Goal: Information Seeking & Learning: Learn about a topic

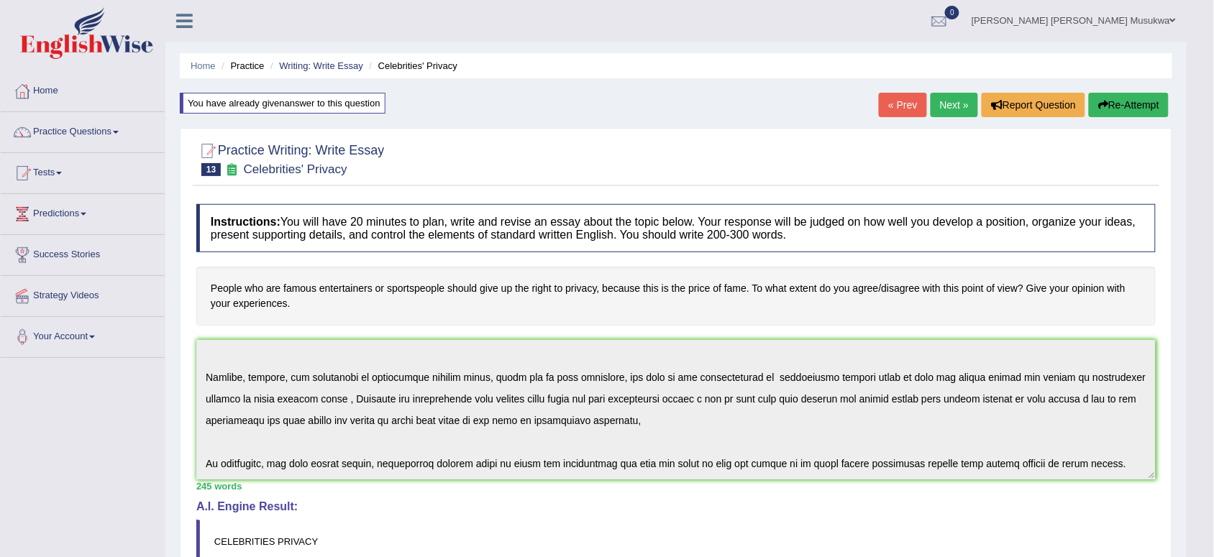
click at [957, 101] on link "Next »" at bounding box center [953, 105] width 47 height 24
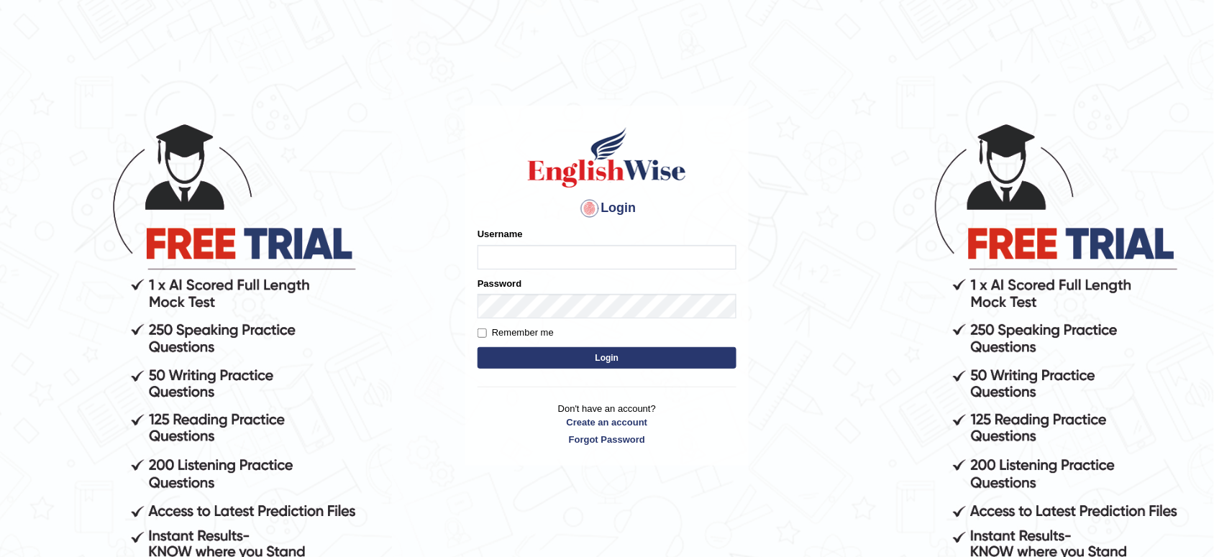
type input "musukwaluis1"
click at [662, 349] on button "Login" at bounding box center [606, 358] width 259 height 22
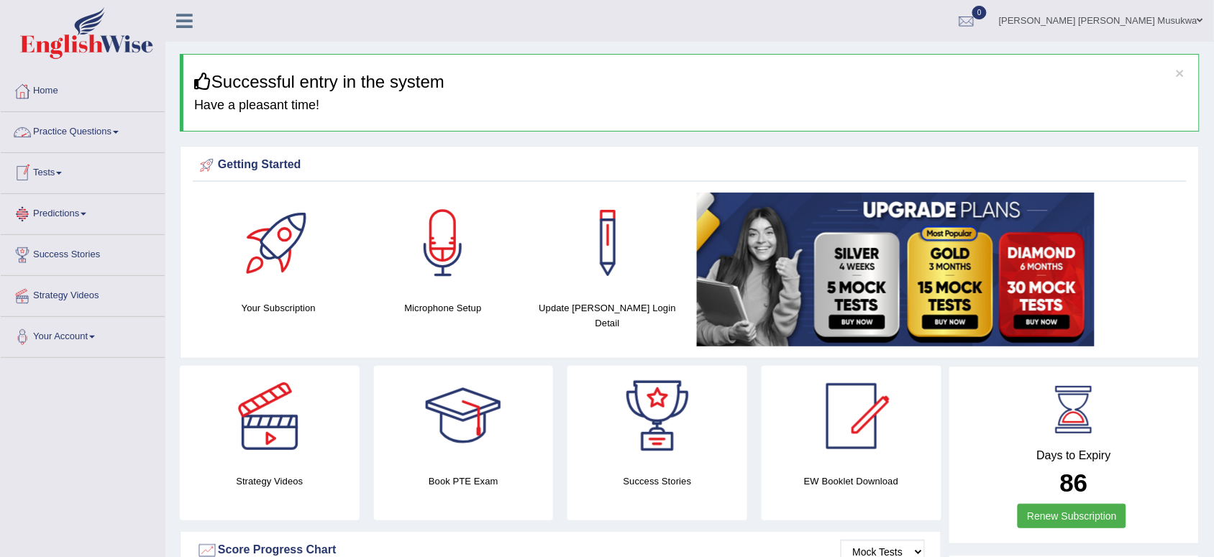
click at [113, 135] on link "Practice Questions" at bounding box center [83, 130] width 164 height 36
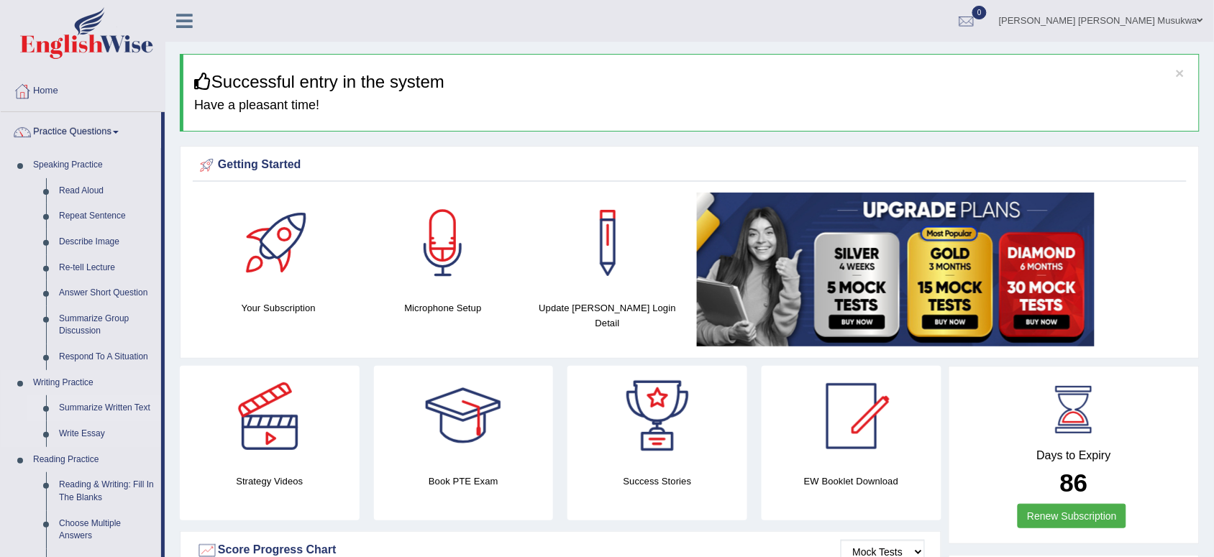
click at [124, 404] on link "Summarize Written Text" at bounding box center [106, 408] width 109 height 26
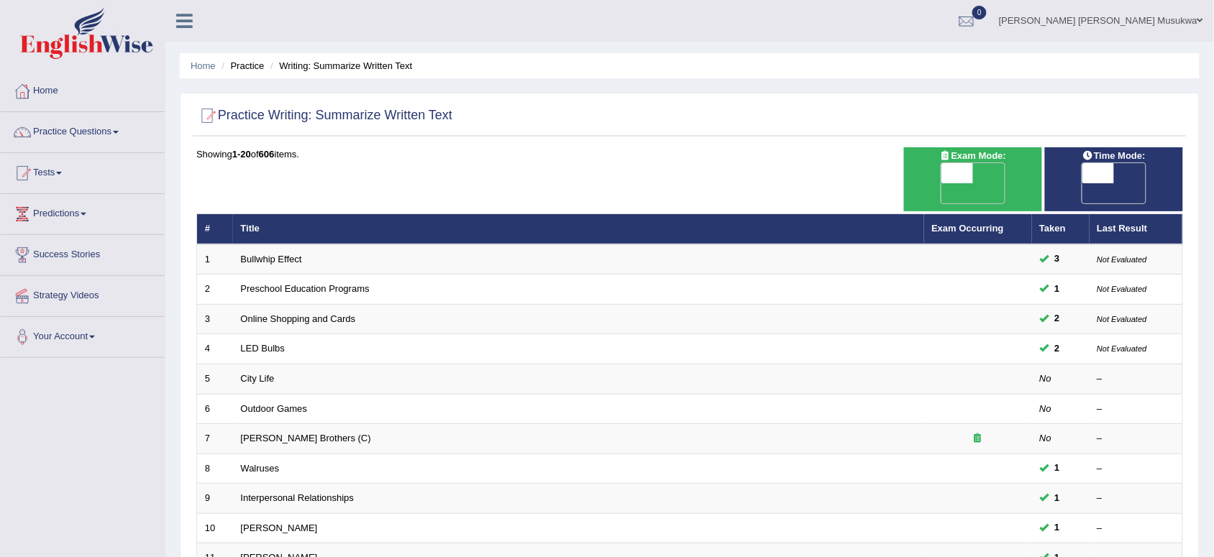
click at [941, 183] on span "OFF" at bounding box center [925, 193] width 32 height 20
checkbox input "true"
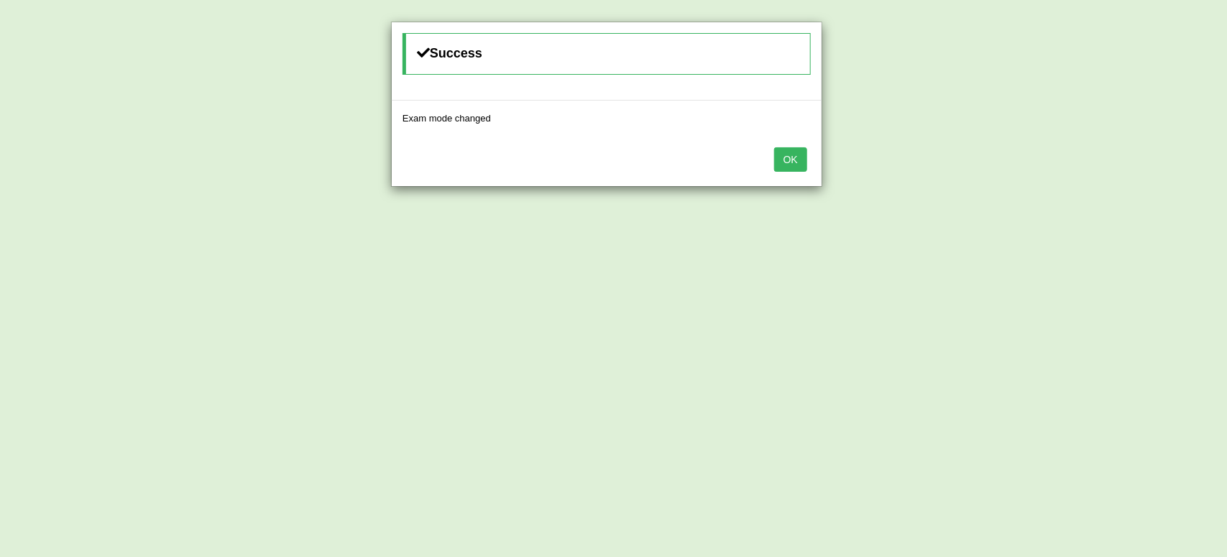
click at [797, 153] on button "OK" at bounding box center [790, 159] width 33 height 24
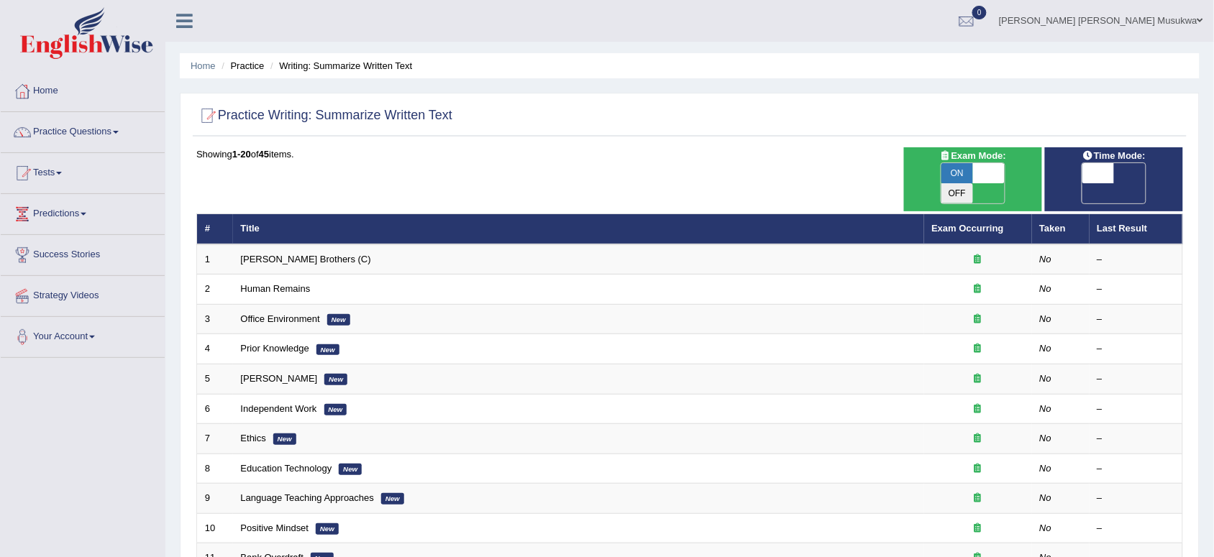
click at [1082, 183] on span "OFF" at bounding box center [1066, 193] width 32 height 20
checkbox input "true"
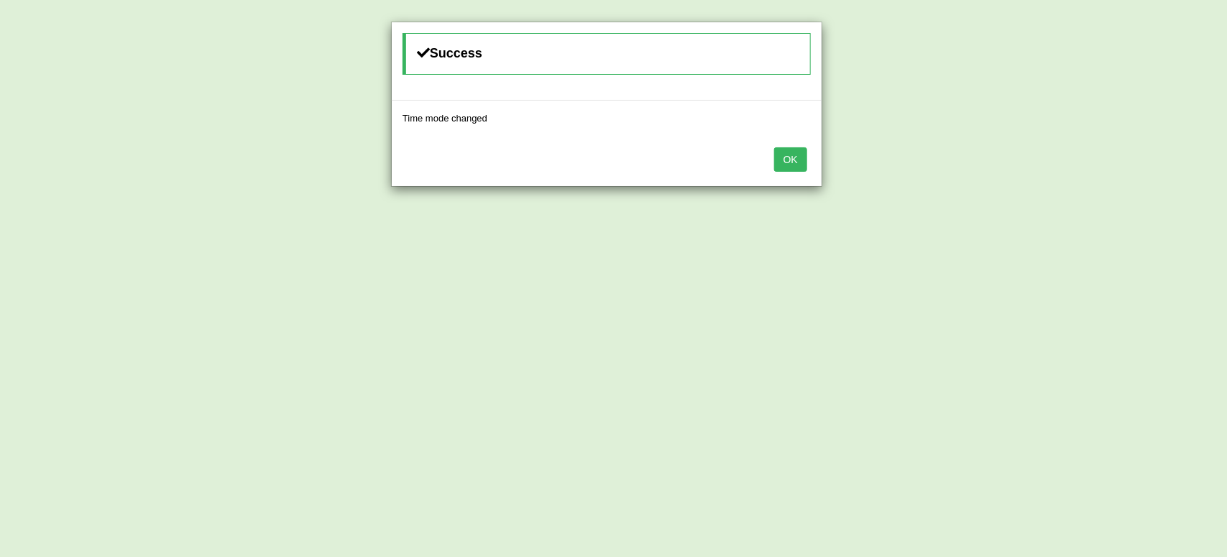
click at [789, 160] on button "OK" at bounding box center [790, 159] width 33 height 24
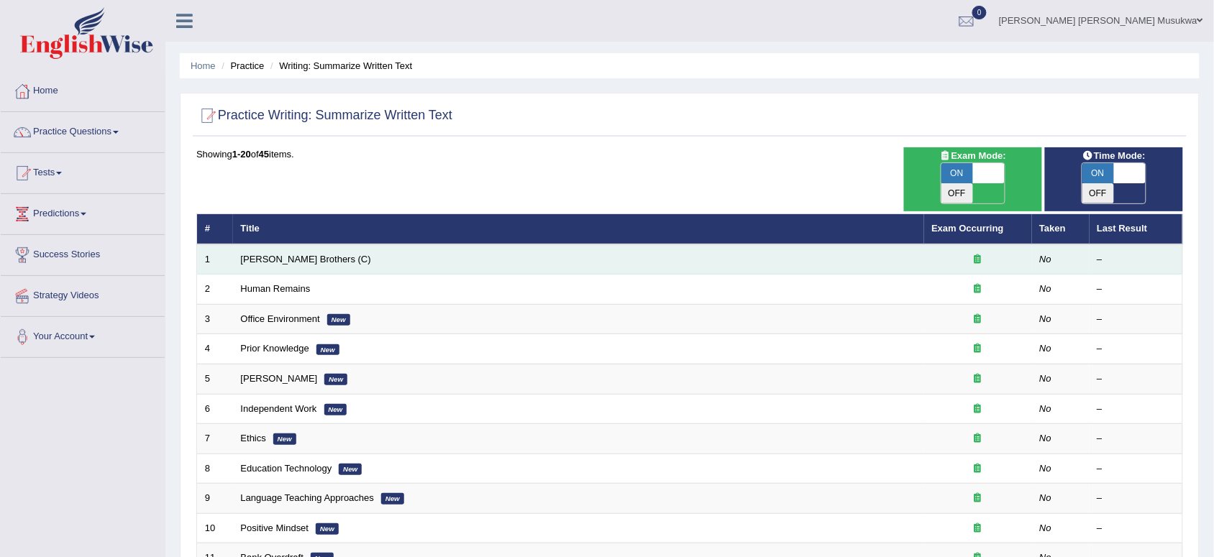
click at [484, 248] on td "[PERSON_NAME] Brothers (C)" at bounding box center [578, 259] width 691 height 30
click at [423, 244] on td "[PERSON_NAME] Brothers (C)" at bounding box center [578, 259] width 691 height 30
click at [285, 254] on link "[PERSON_NAME] Brothers (C)" at bounding box center [306, 259] width 130 height 11
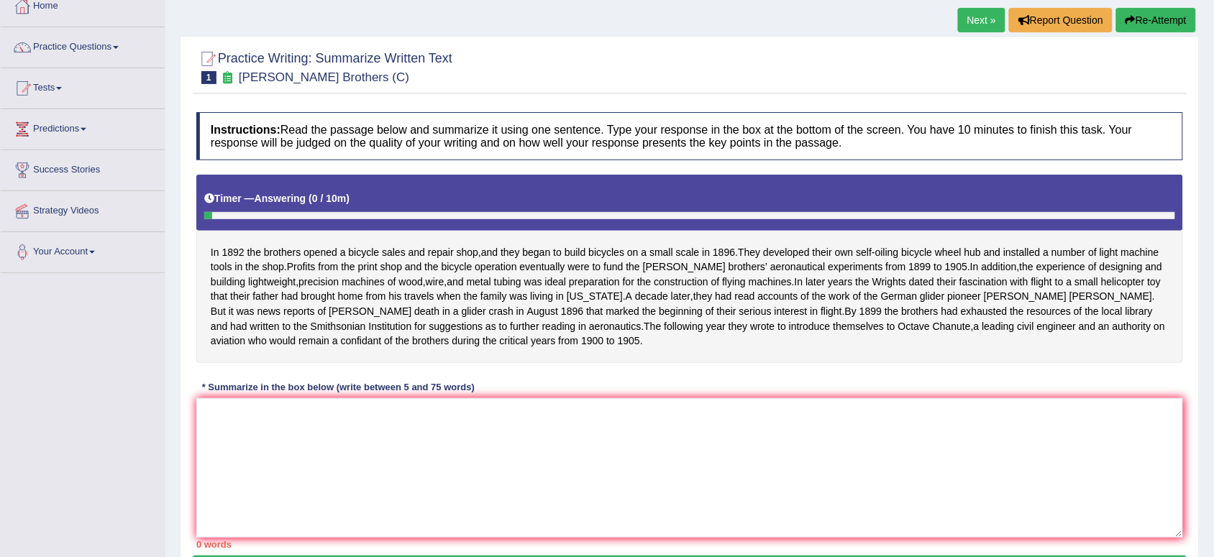
scroll to position [108, 0]
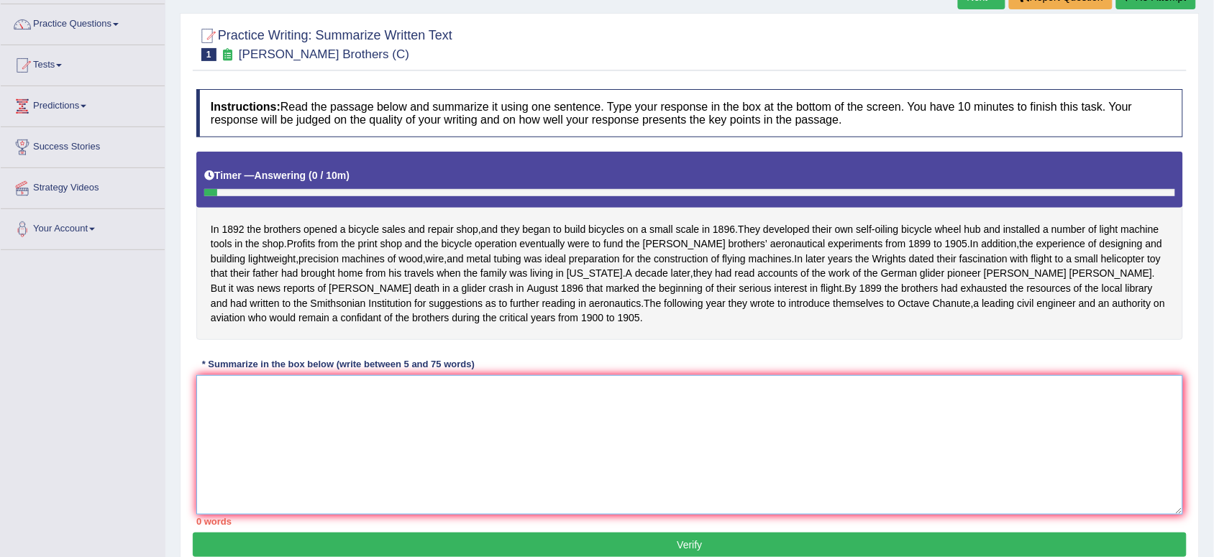
click at [255, 410] on textarea at bounding box center [689, 444] width 986 height 139
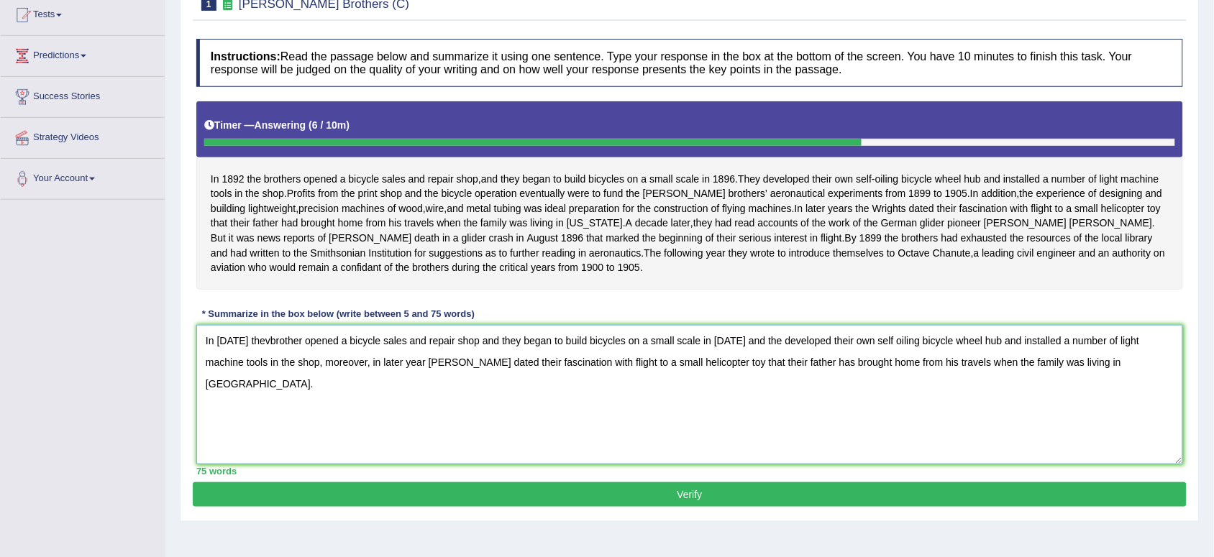
scroll to position [198, 0]
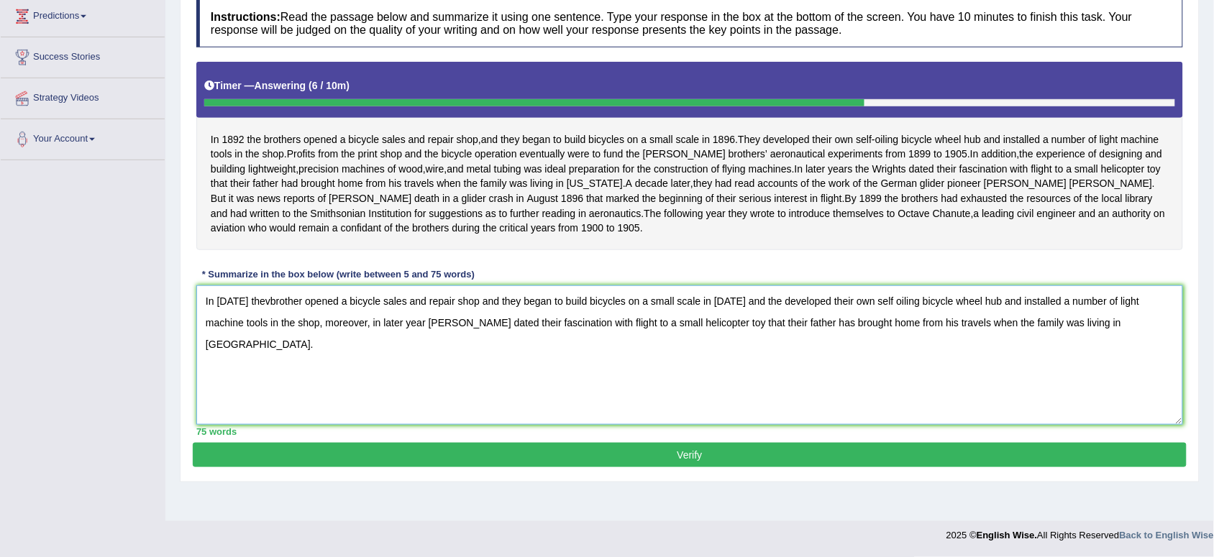
type textarea "In 1892 thevbrother opened a bicycle sales and repair shop and they began to bu…"
click at [697, 467] on button "Verify" at bounding box center [690, 455] width 994 height 24
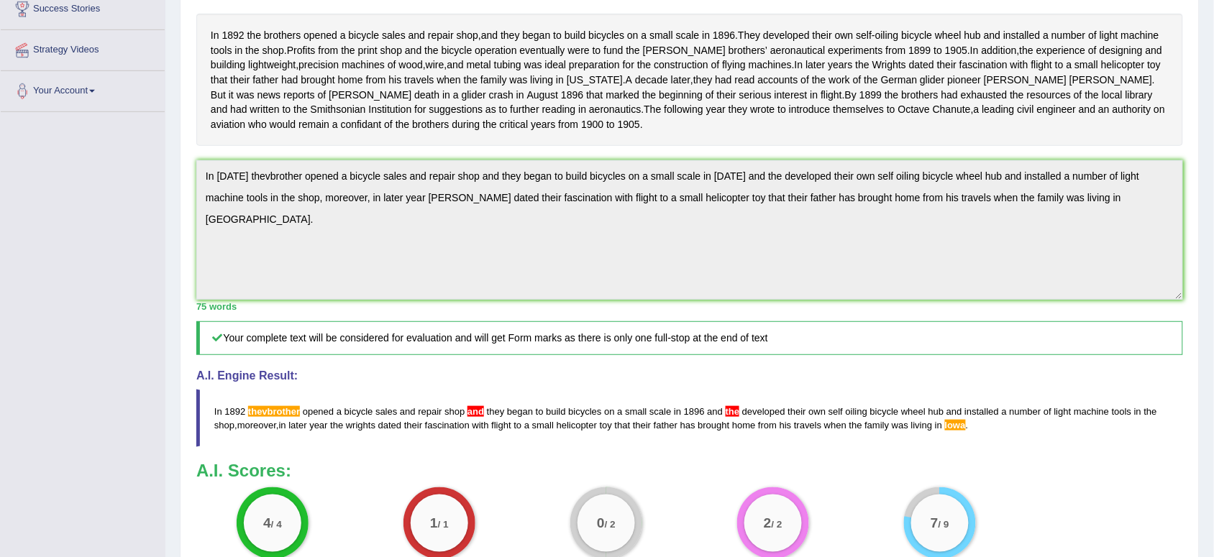
scroll to position [270, 0]
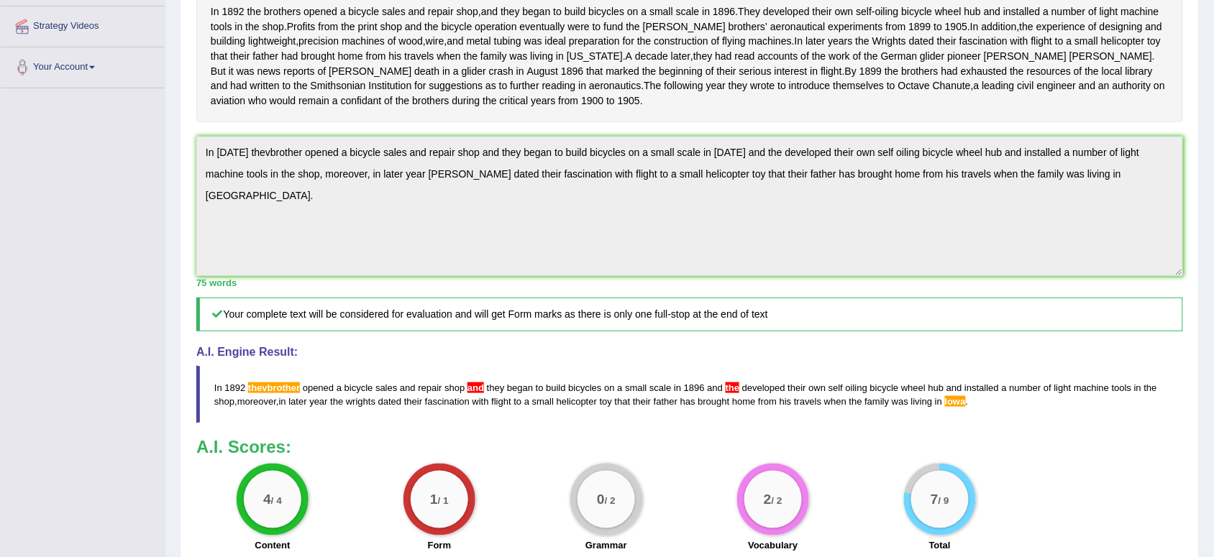
click at [1188, 194] on div "Practice Writing: Summarize Written Text 1 Wright Brothers (C) Instructions: Re…" at bounding box center [689, 249] width 1019 height 797
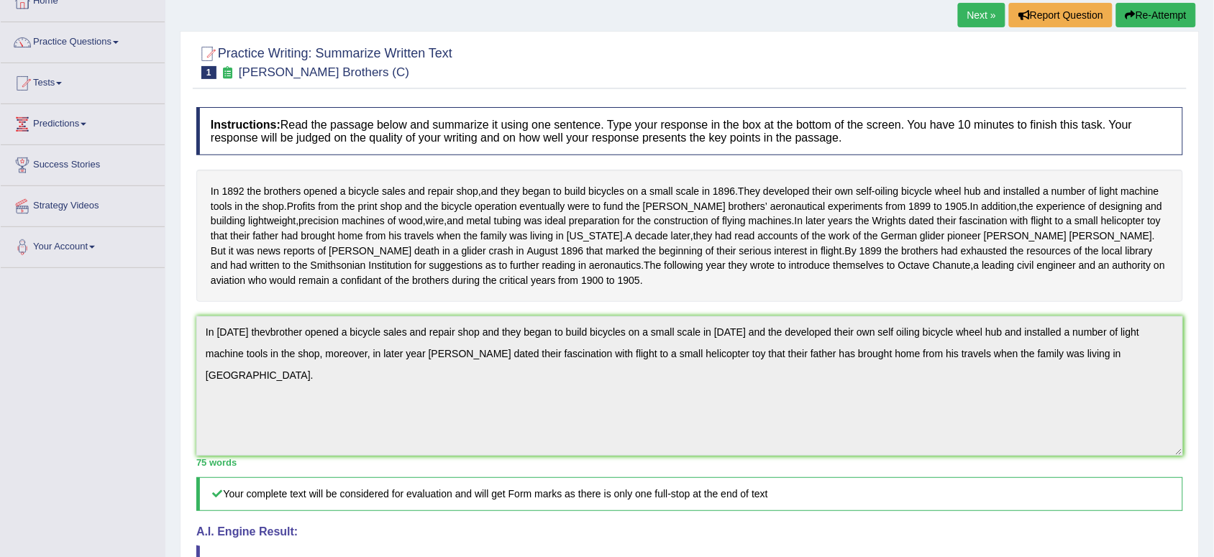
scroll to position [54, 0]
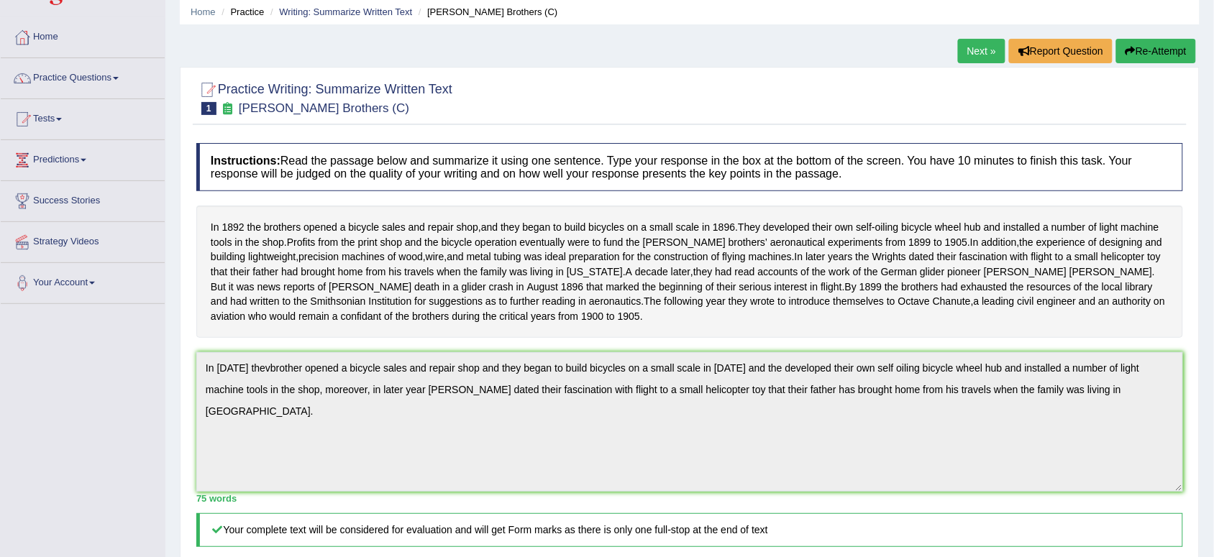
click at [1156, 41] on button "Re-Attempt" at bounding box center [1156, 51] width 80 height 24
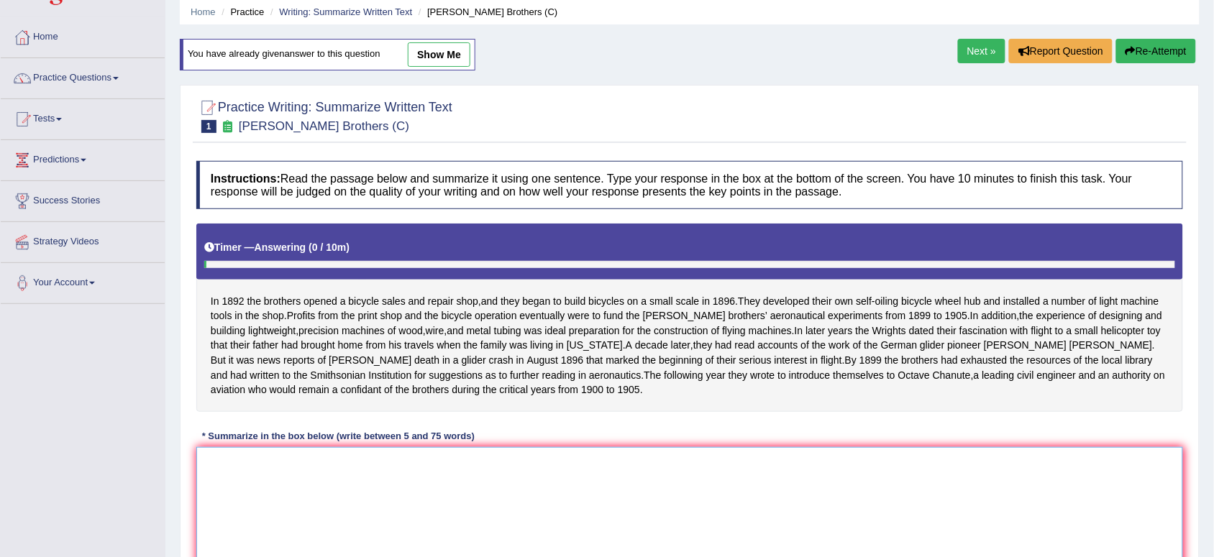
click at [333, 500] on textarea at bounding box center [689, 516] width 986 height 139
paste textarea "In [DATE] thevbrother opened a bicycle sales and repair shop and they began to …"
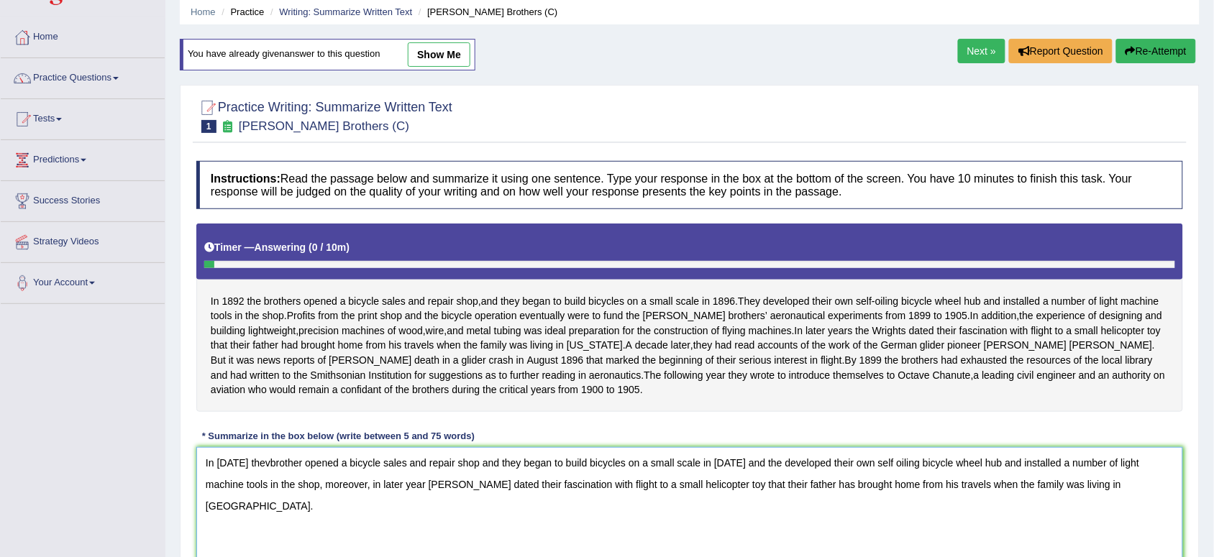
click at [261, 480] on textarea "In [DATE] thevbrother opened a bicycle sales and repair shop and they began to …" at bounding box center [689, 516] width 986 height 139
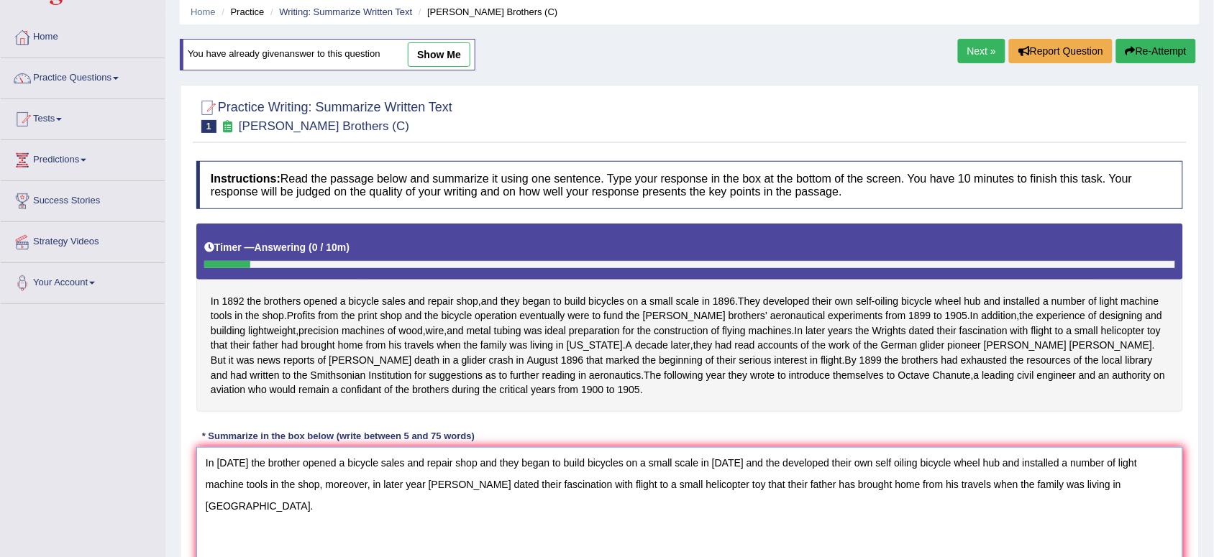
click at [491, 482] on textarea "In 1892 the brother opened a bicycle sales and repair shop and they began to bu…" at bounding box center [689, 516] width 986 height 139
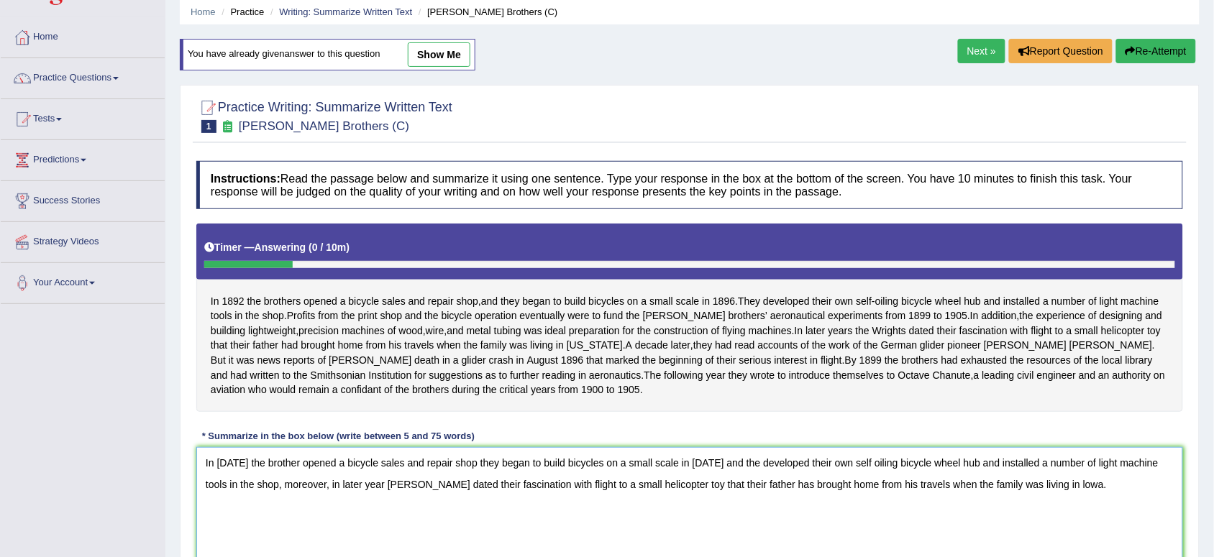
click at [1073, 515] on textarea "In 1892 the brother opened a bicycle sales and repair shop they began to build …" at bounding box center [689, 516] width 986 height 139
click at [741, 480] on textarea "In 1892 the brother opened a bicycle sales and repair shop they began to build …" at bounding box center [689, 516] width 986 height 139
click at [1030, 497] on textarea "In 1892 the brother opened a bicycle sales and repair shop they began to build …" at bounding box center [689, 516] width 986 height 139
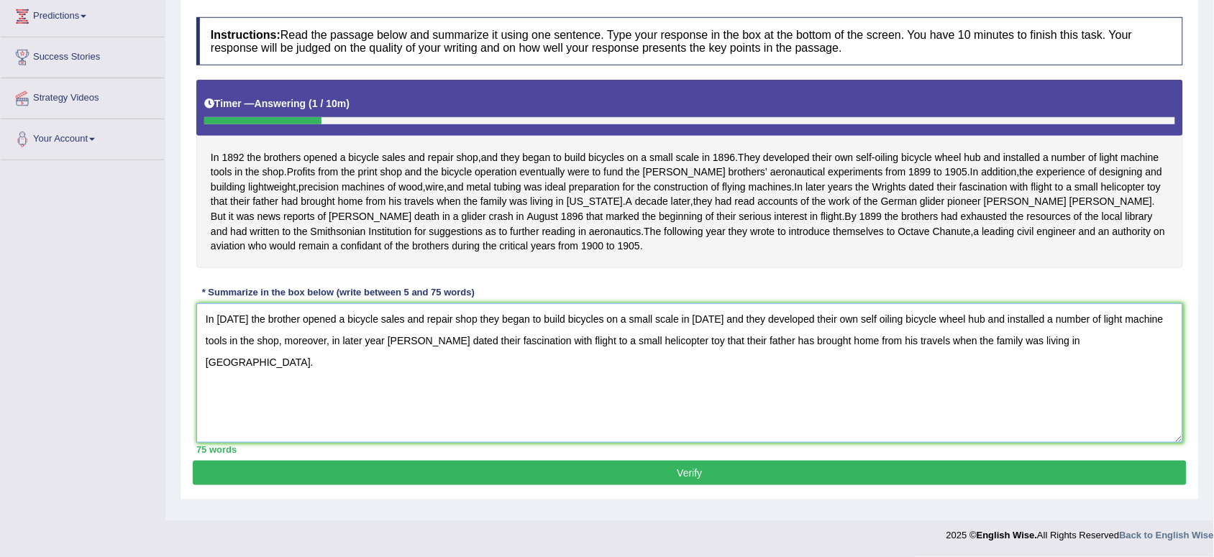
scroll to position [205, 0]
type textarea "In 1892 the brother opened a bicycle sales and repair shop they began to build …"
click at [687, 485] on button "Verify" at bounding box center [690, 473] width 994 height 24
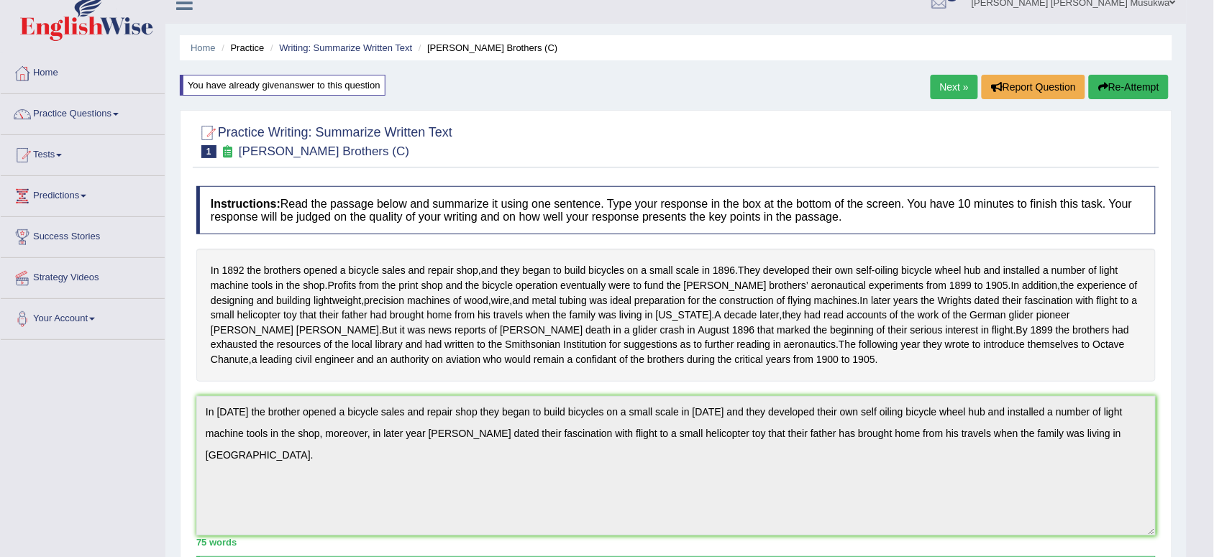
scroll to position [0, 0]
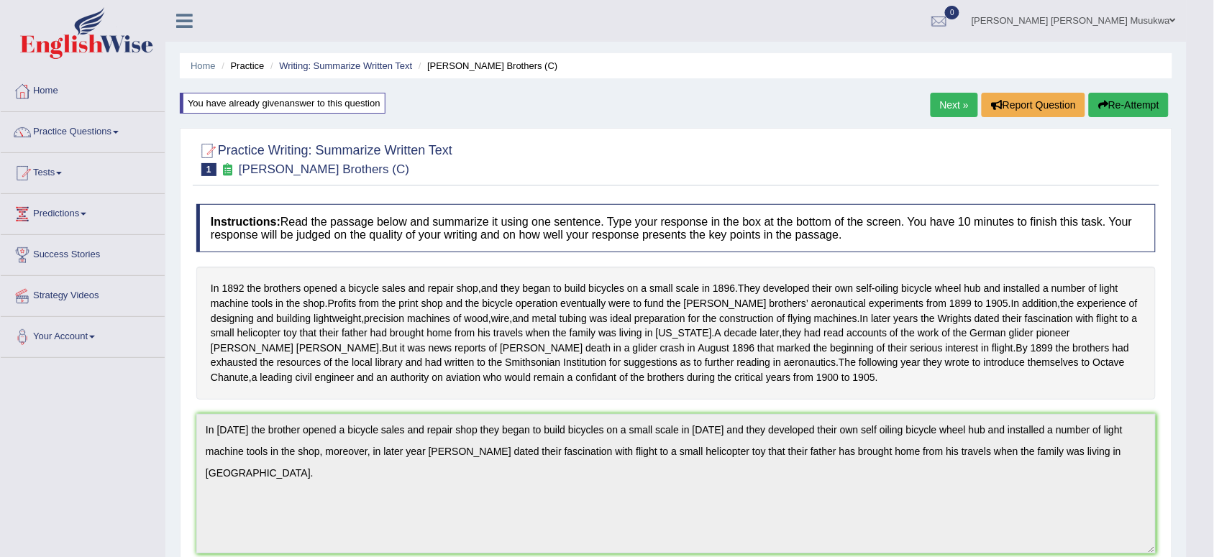
click at [956, 101] on link "Next »" at bounding box center [953, 105] width 47 height 24
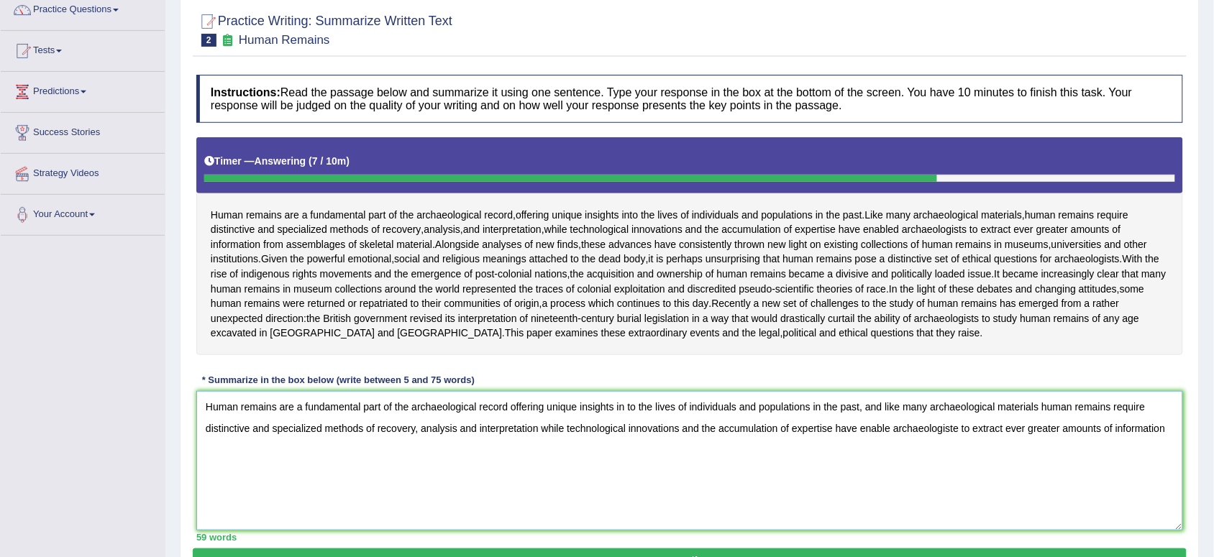
scroll to position [158, 0]
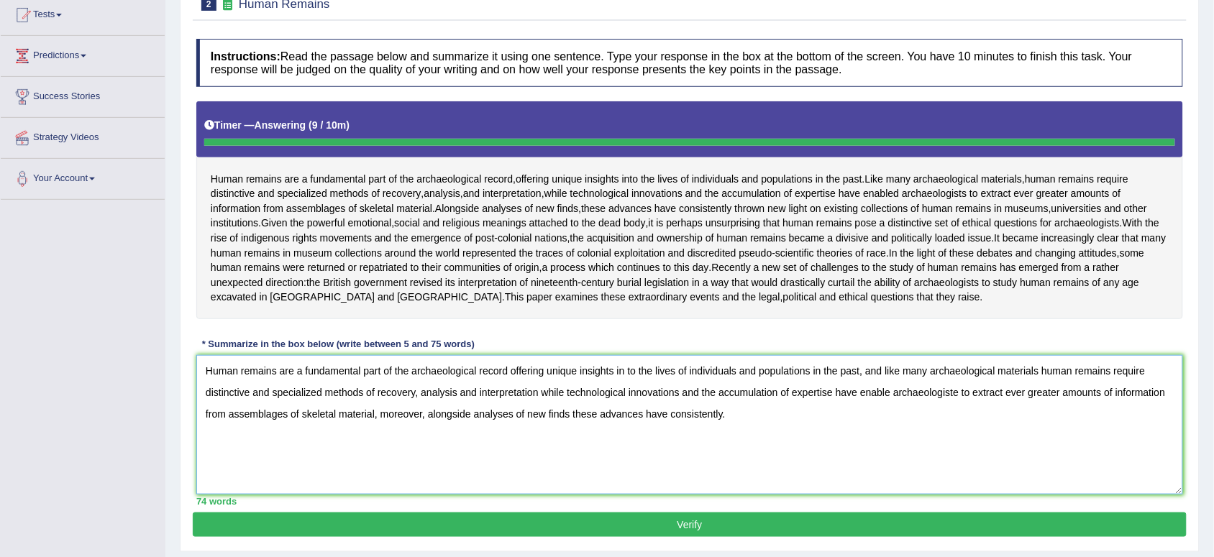
type textarea "Human remains are a fundamental part of the archaeological record offering uniq…"
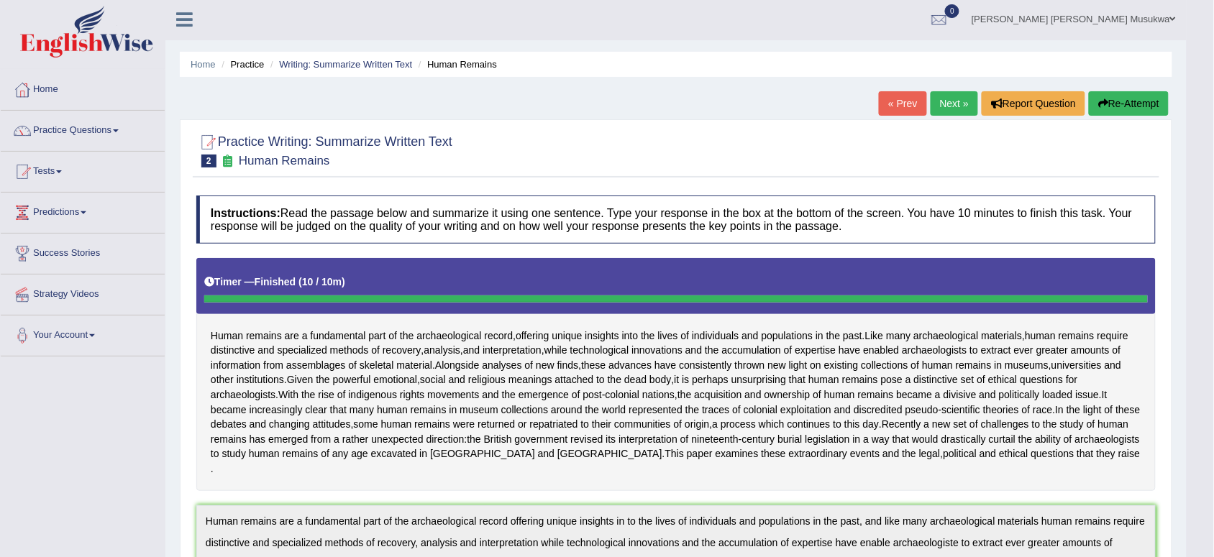
scroll to position [0, 0]
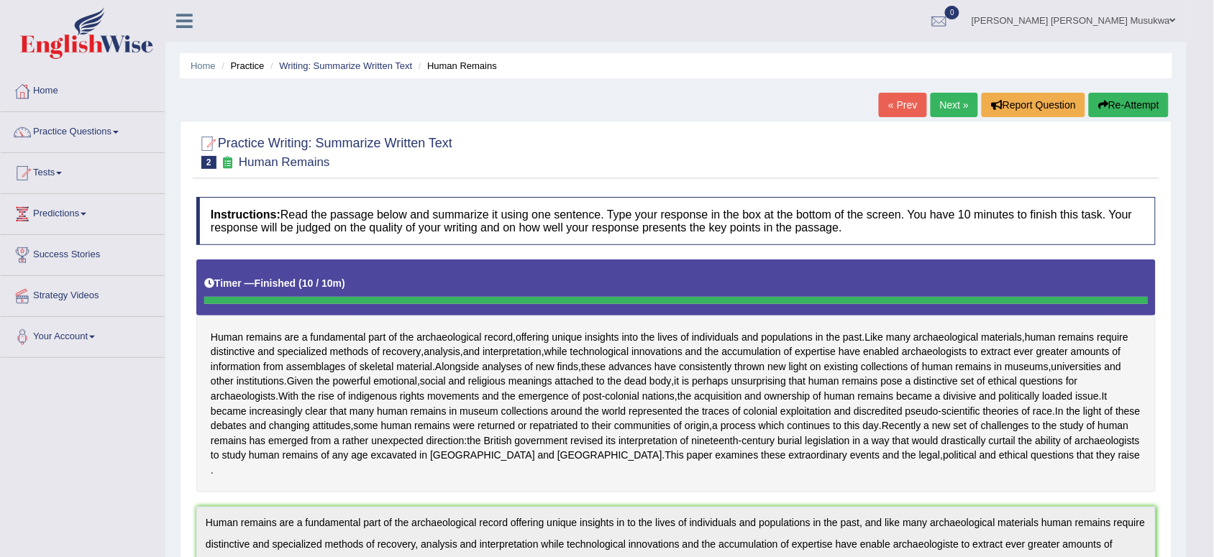
click at [1140, 95] on button "Re-Attempt" at bounding box center [1128, 105] width 80 height 24
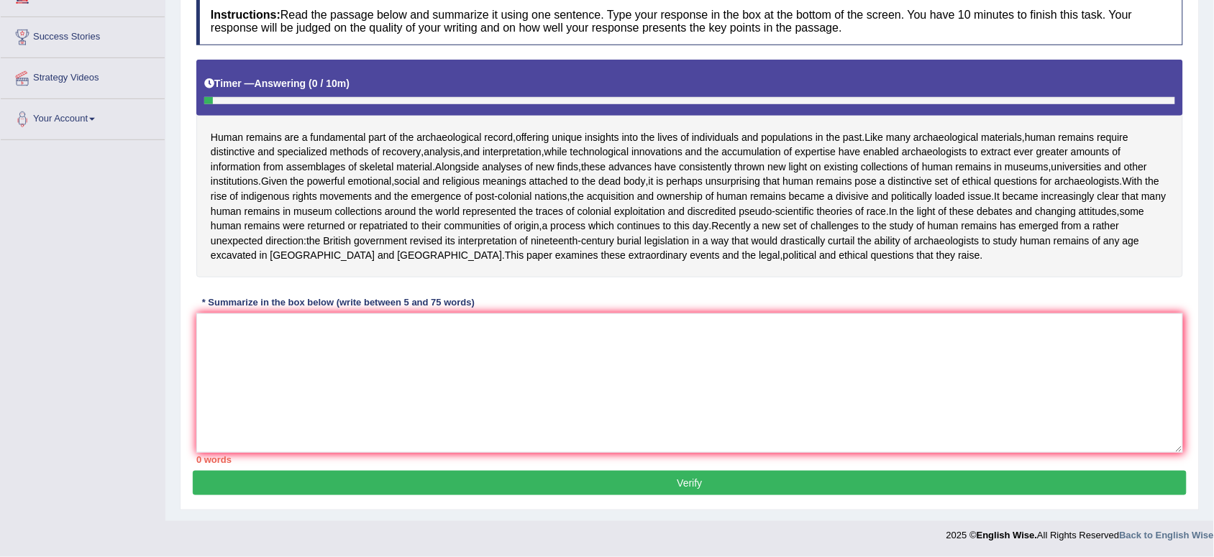
scroll to position [234, 0]
click at [327, 375] on textarea at bounding box center [689, 382] width 986 height 139
paste textarea "Human remains are a fundamental part of the archaeological record offering uniq…"
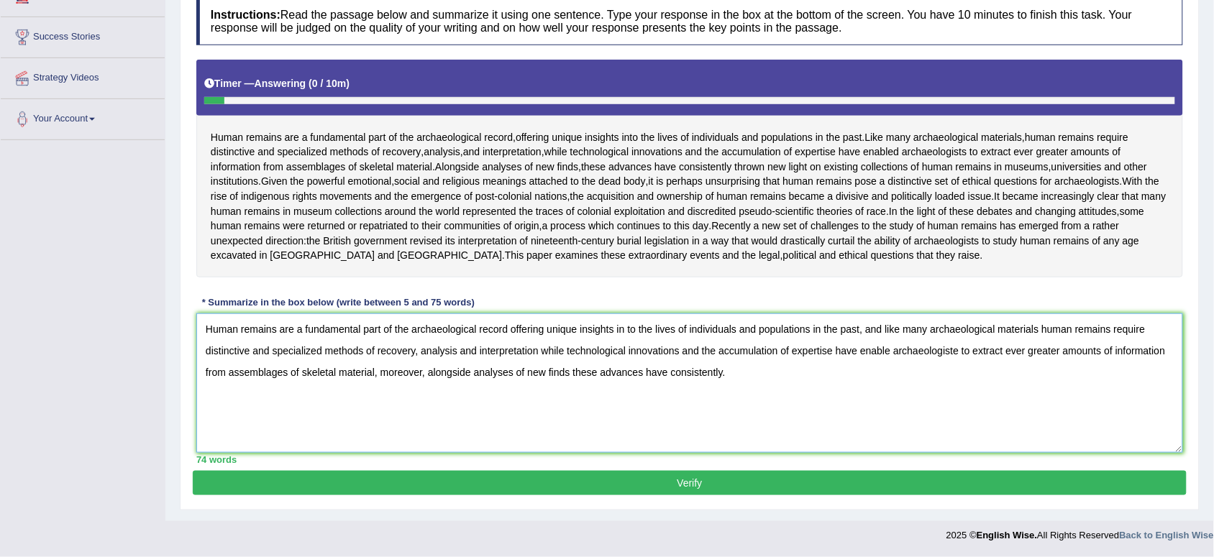
click at [888, 350] on textarea "Human remains are a fundamental part of the archaeological record offering uniq…" at bounding box center [689, 382] width 986 height 139
click at [965, 350] on textarea "Human remains are a fundamental part of the archaeological record offering uniq…" at bounding box center [689, 382] width 986 height 139
click at [721, 372] on textarea "Human remains are a fundamental part of the archaeological record offering uniq…" at bounding box center [689, 382] width 986 height 139
type textarea "Human remains are a fundamental part of the archaeological record offering uniq…"
click at [695, 482] on button "Verify" at bounding box center [690, 483] width 994 height 24
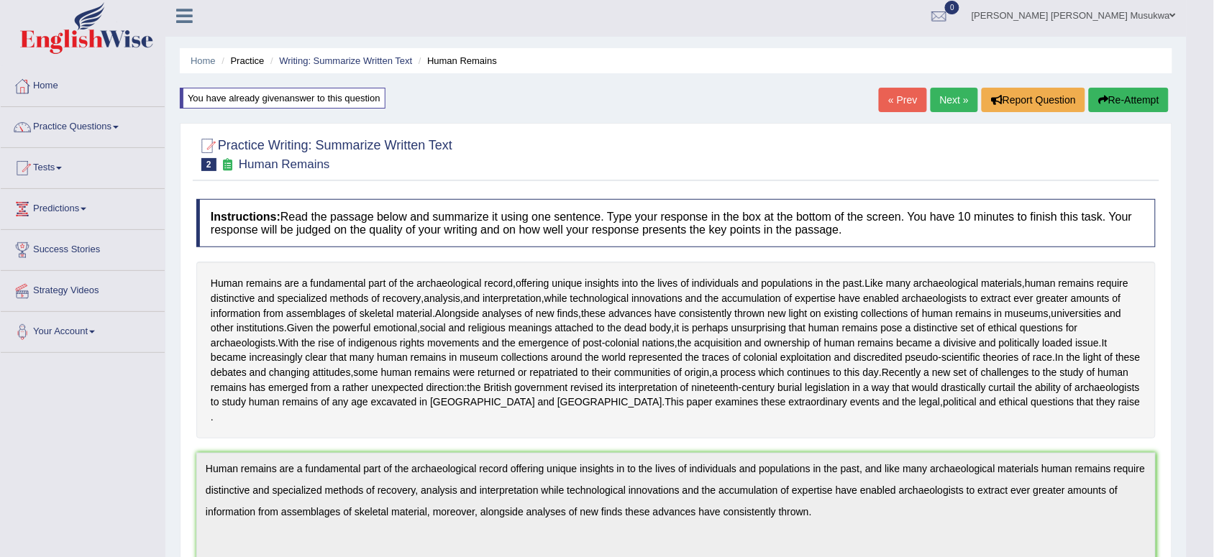
scroll to position [0, 0]
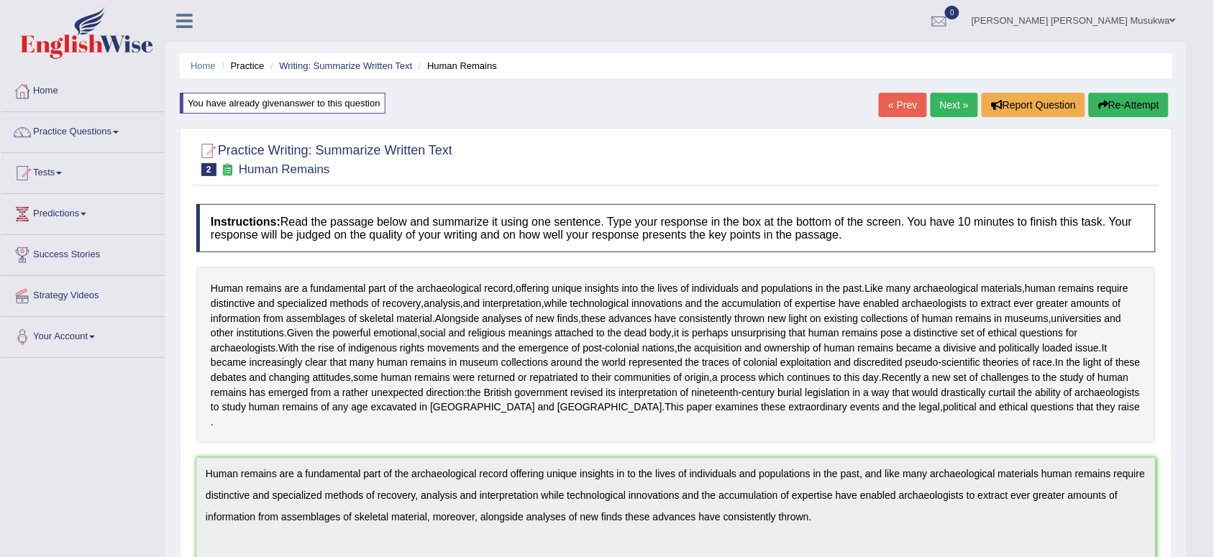
click at [961, 99] on link "Next »" at bounding box center [953, 105] width 47 height 24
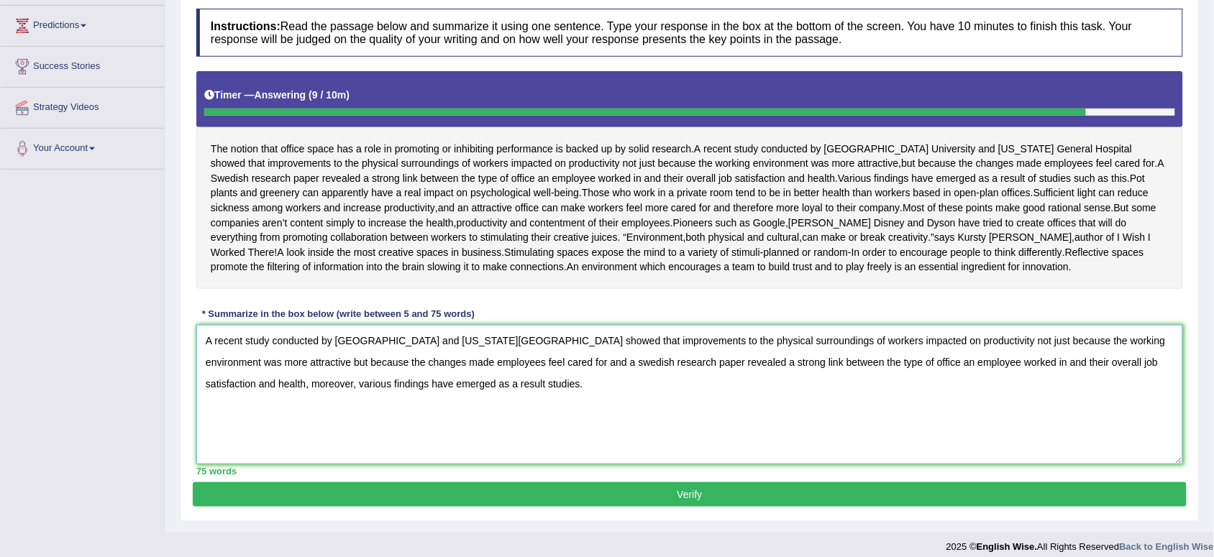
scroll to position [216, 0]
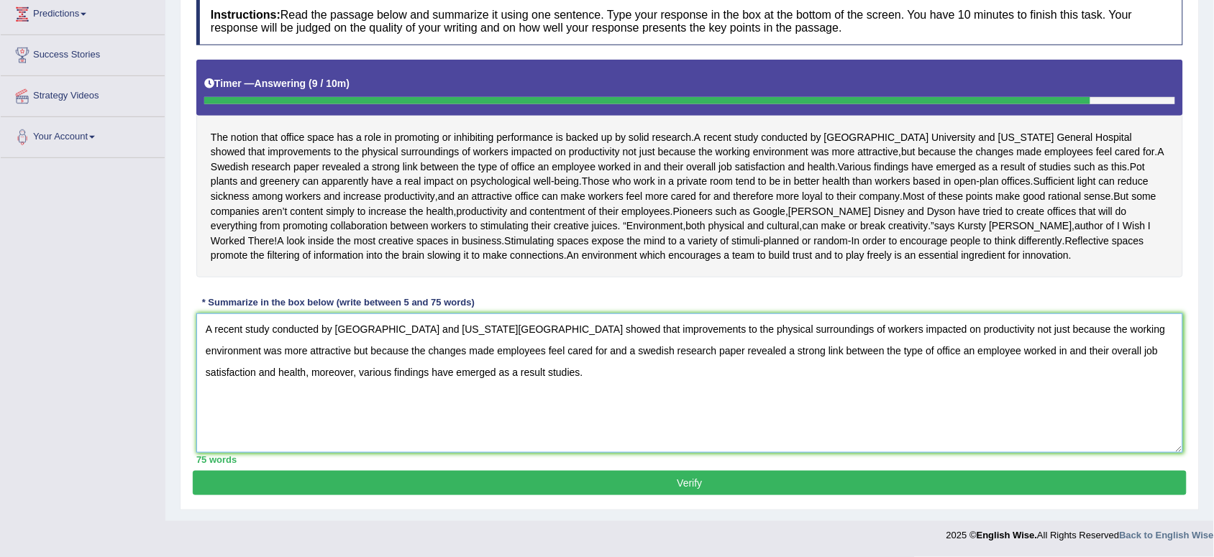
type textarea "A recent study conducted by [GEOGRAPHIC_DATA] and [US_STATE][GEOGRAPHIC_DATA] s…"
click at [694, 485] on button "Verify" at bounding box center [690, 483] width 994 height 24
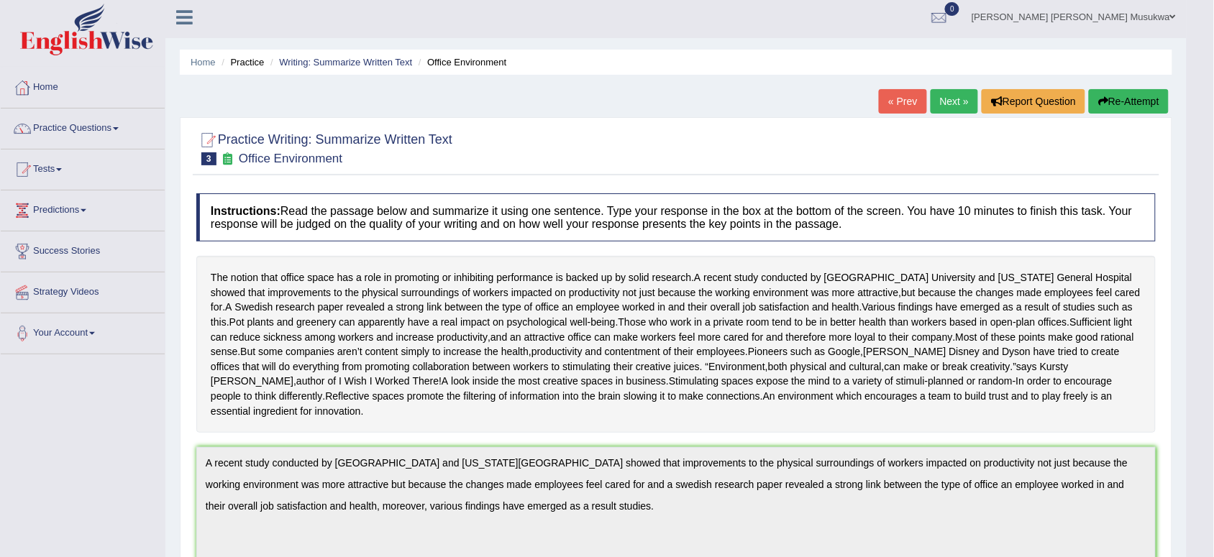
scroll to position [0, 0]
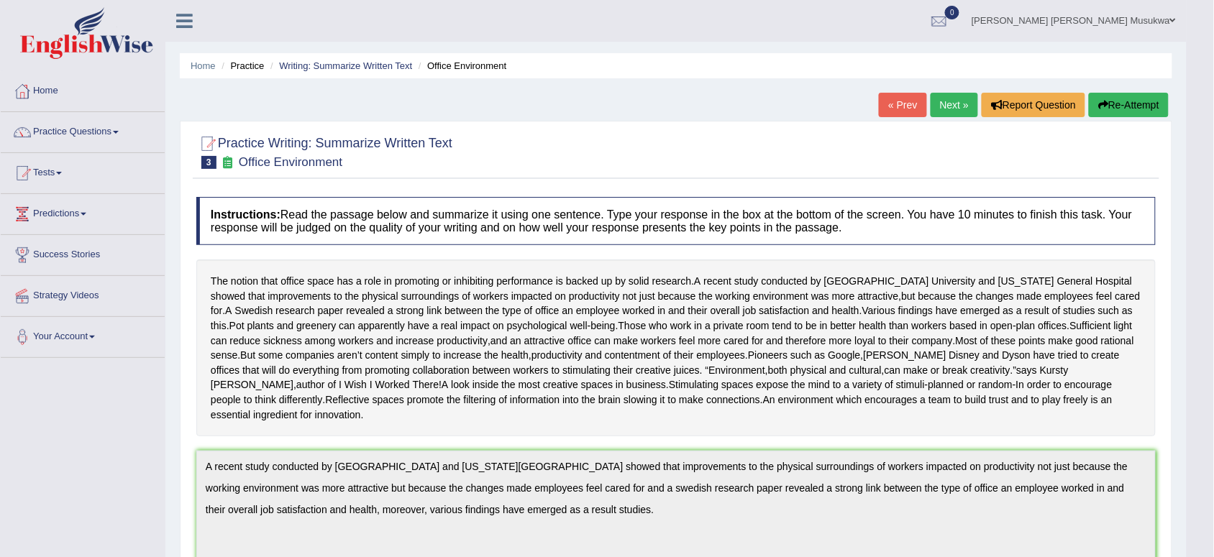
click at [1129, 102] on button "Re-Attempt" at bounding box center [1128, 105] width 80 height 24
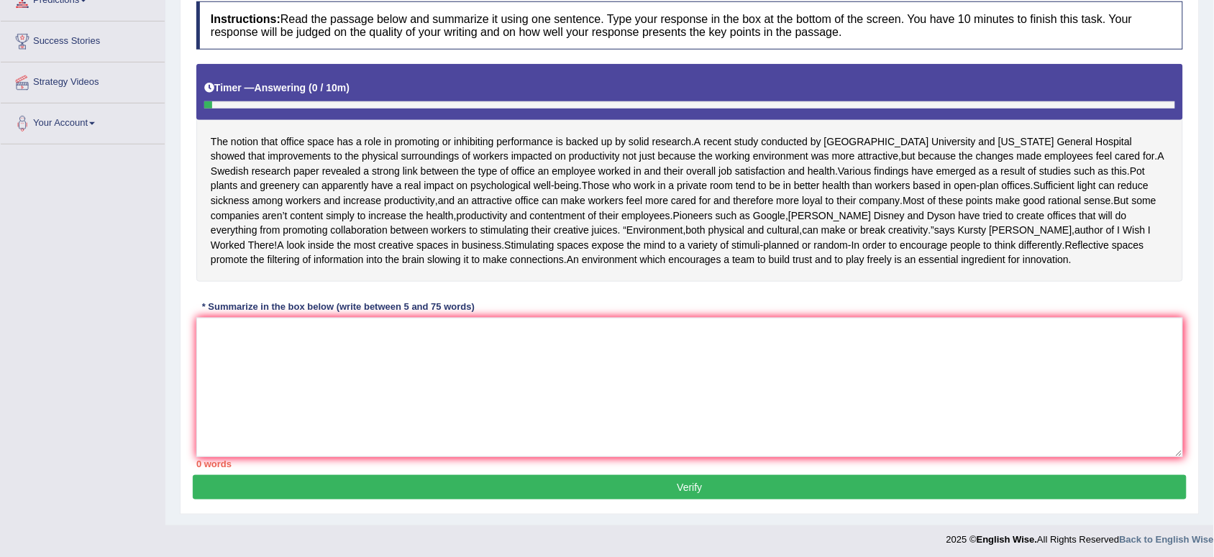
scroll to position [216, 0]
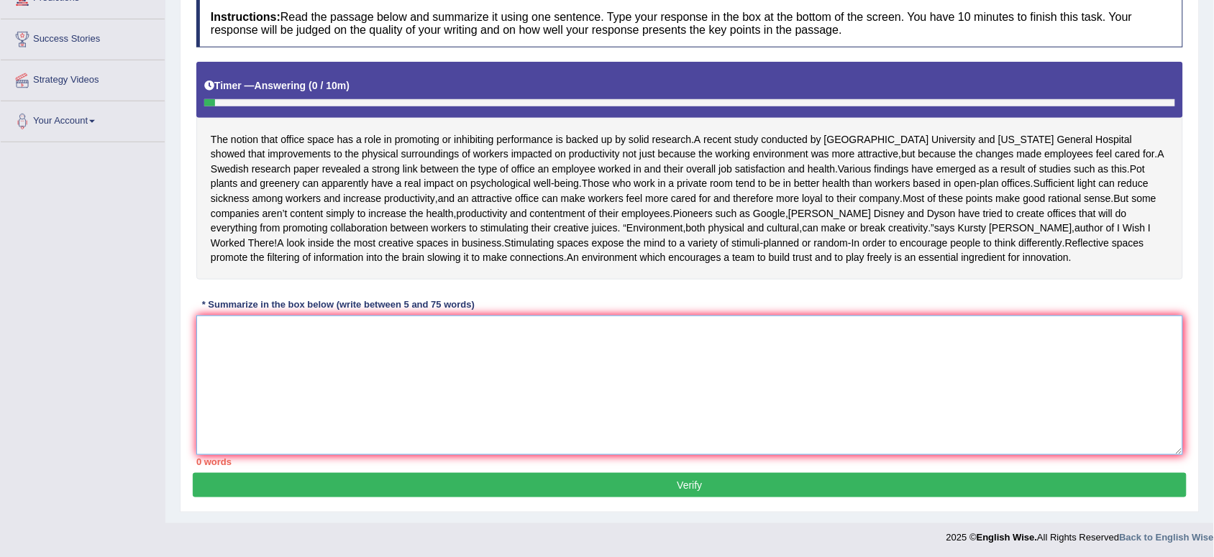
click at [486, 362] on textarea at bounding box center [689, 385] width 986 height 139
paste textarea "A recent study conducted by [GEOGRAPHIC_DATA] and [US_STATE][GEOGRAPHIC_DATA] s…"
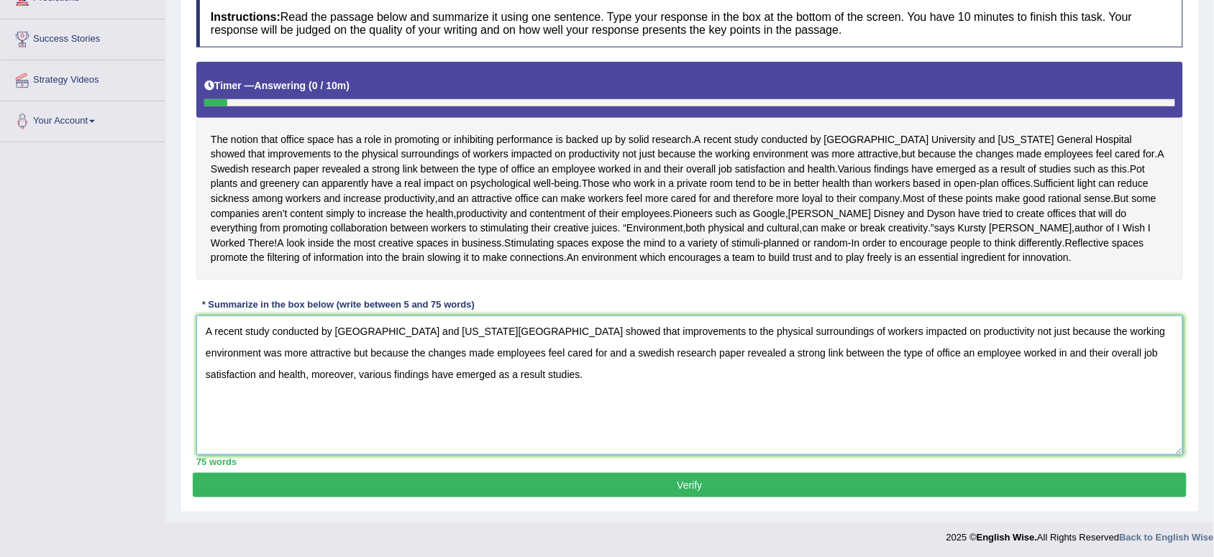
click at [340, 347] on textarea "A recent study conducted by [GEOGRAPHIC_DATA] and [US_STATE][GEOGRAPHIC_DATA] s…" at bounding box center [689, 385] width 986 height 139
click at [380, 349] on textarea "A recent study conducted by [GEOGRAPHIC_DATA] and [US_STATE][GEOGRAPHIC_DATA] s…" at bounding box center [689, 385] width 986 height 139
click at [644, 370] on textarea "A recent study conducted by [GEOGRAPHIC_DATA] and [US_STATE] general hospital s…" at bounding box center [689, 385] width 986 height 139
click at [446, 345] on textarea "A recent study conducted by [GEOGRAPHIC_DATA] and [US_STATE][GEOGRAPHIC_DATA] s…" at bounding box center [689, 385] width 986 height 139
type textarea "A recent study conducted by [GEOGRAPHIC_DATA] and [US_STATE] general hospital s…"
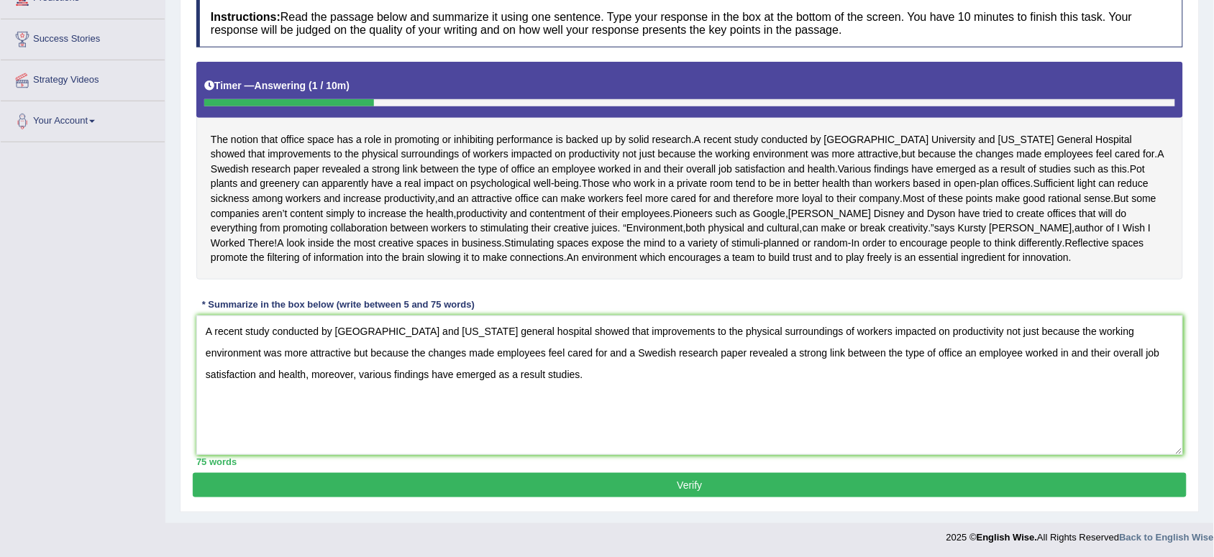
click at [705, 498] on button "Verify" at bounding box center [690, 485] width 994 height 24
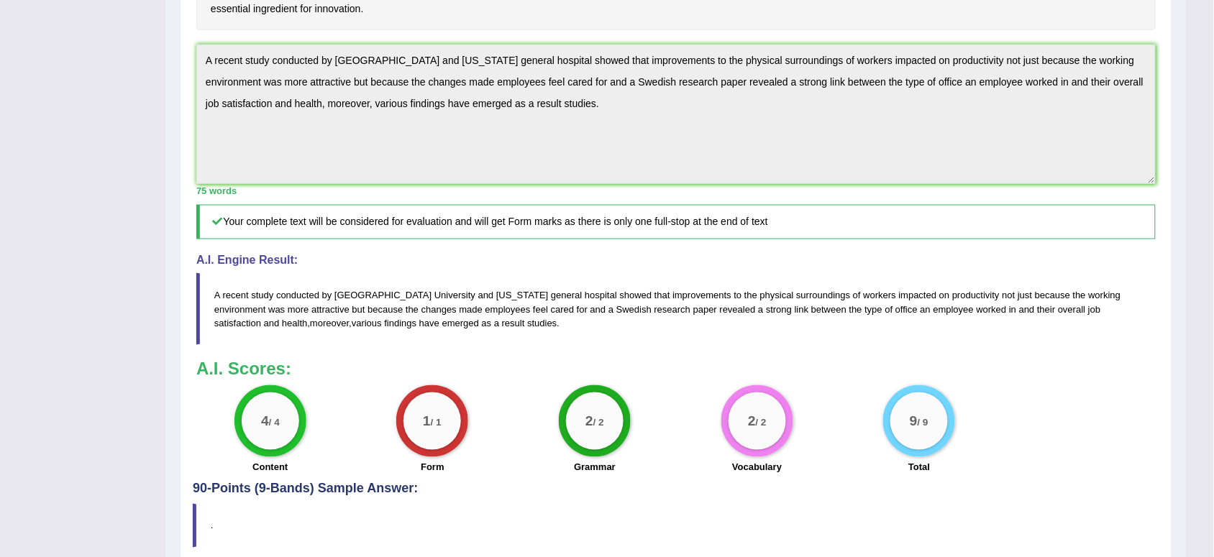
scroll to position [490, 0]
